Goal: Information Seeking & Learning: Learn about a topic

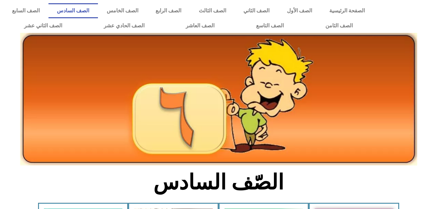
scroll to position [204, 0]
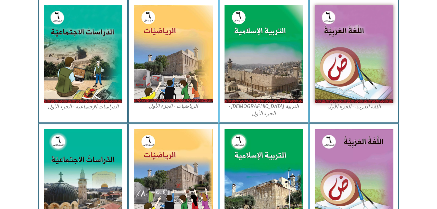
drag, startPoint x: 127, startPoint y: 65, endPoint x: 66, endPoint y: 111, distance: 76.1
click at [73, 105] on div "الدراسات الإجتماعية - الجزء الأول​" at bounding box center [83, 61] width 90 height 124
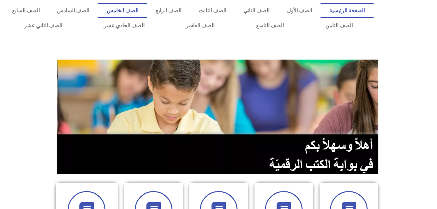
click at [147, 12] on link "الصف الخامس" at bounding box center [122, 10] width 49 height 15
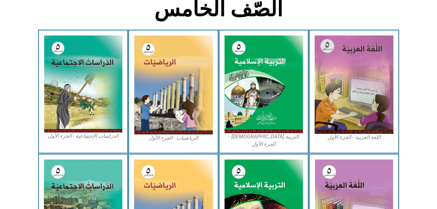
scroll to position [188, 0]
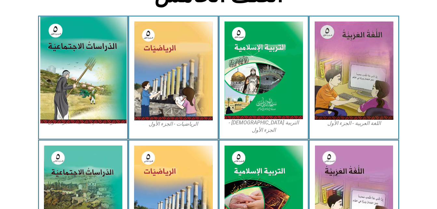
click at [66, 54] on img at bounding box center [83, 70] width 87 height 107
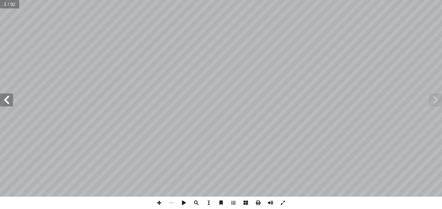
click at [8, 101] on span at bounding box center [6, 99] width 13 height 13
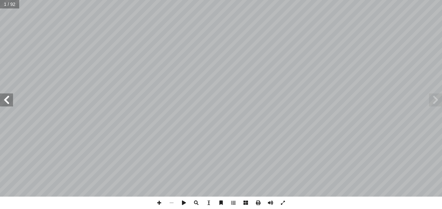
click at [8, 101] on span at bounding box center [6, 99] width 13 height 13
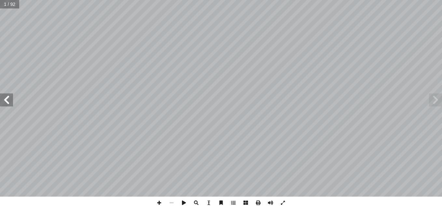
click at [8, 101] on span at bounding box center [6, 99] width 13 height 13
click at [437, 104] on span at bounding box center [435, 99] width 13 height 13
click at [435, 98] on span at bounding box center [435, 99] width 13 height 13
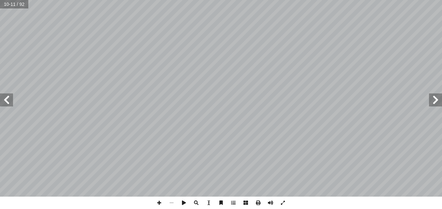
click at [8, 104] on span at bounding box center [6, 99] width 13 height 13
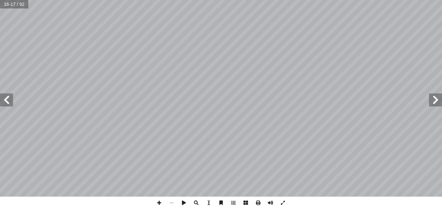
click at [8, 104] on span at bounding box center [6, 99] width 13 height 13
click at [9, 98] on span at bounding box center [6, 99] width 13 height 13
click at [7, 102] on span at bounding box center [6, 99] width 13 height 13
